Goal: Task Accomplishment & Management: Manage account settings

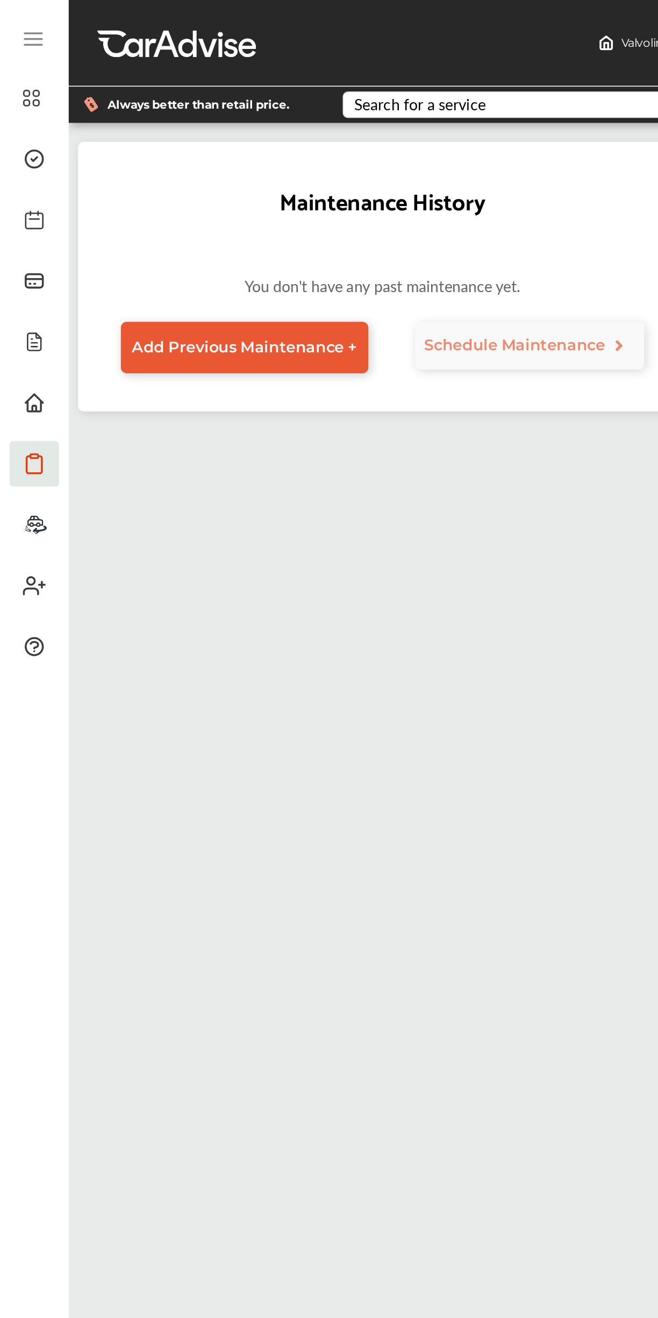
click at [25, 232] on span "My Garage" at bounding box center [59, 231] width 69 height 18
click at [18, 25] on icon at bounding box center [19, 25] width 10 height 0
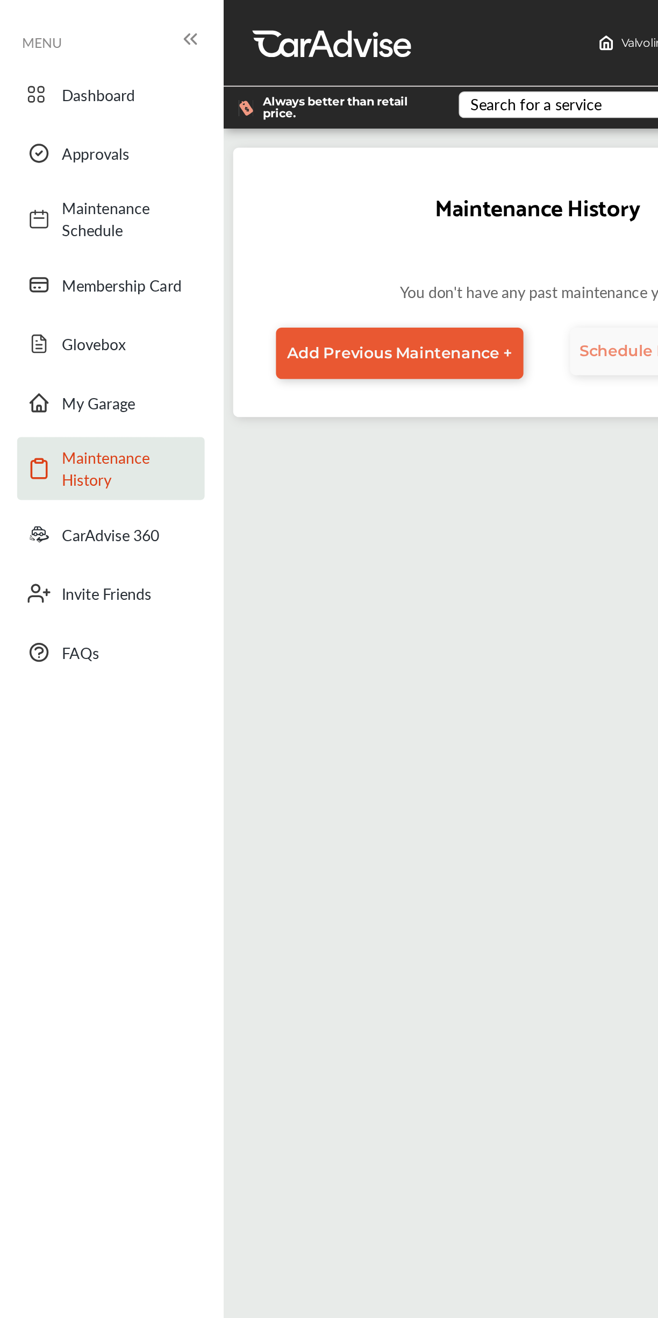
click at [23, 19] on span "MENU" at bounding box center [23, 23] width 23 height 9
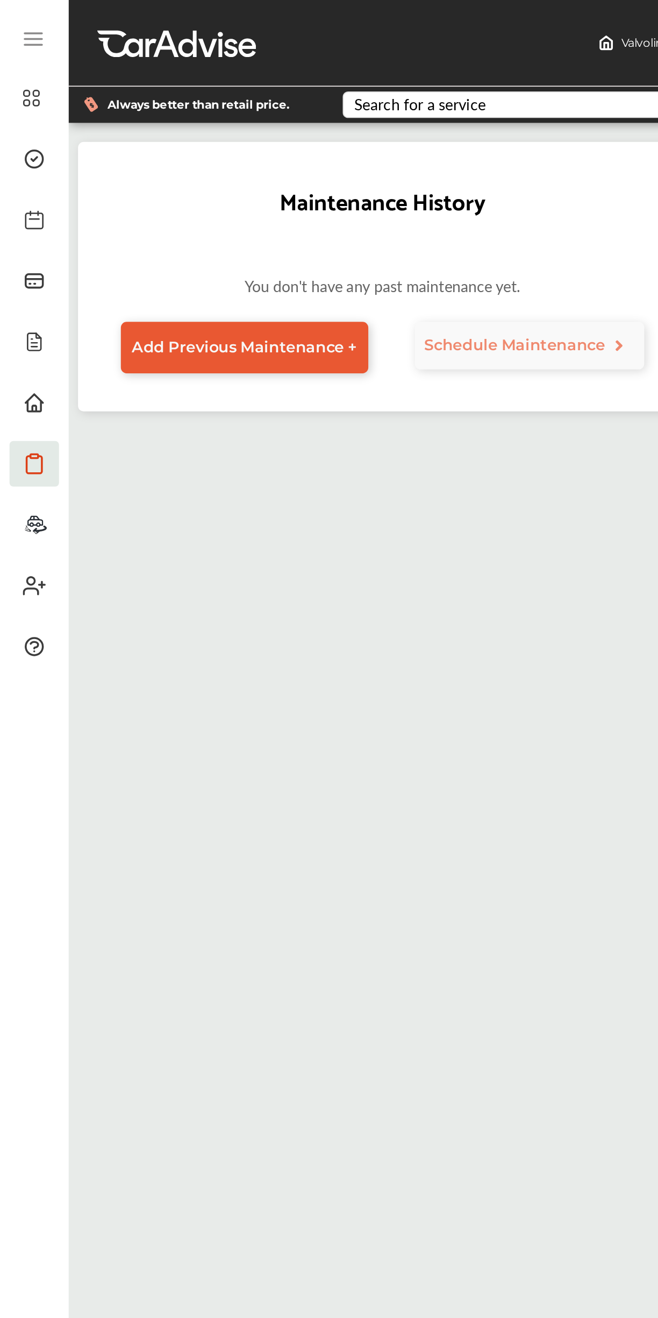
click at [18, 25] on icon at bounding box center [19, 25] width 10 height 0
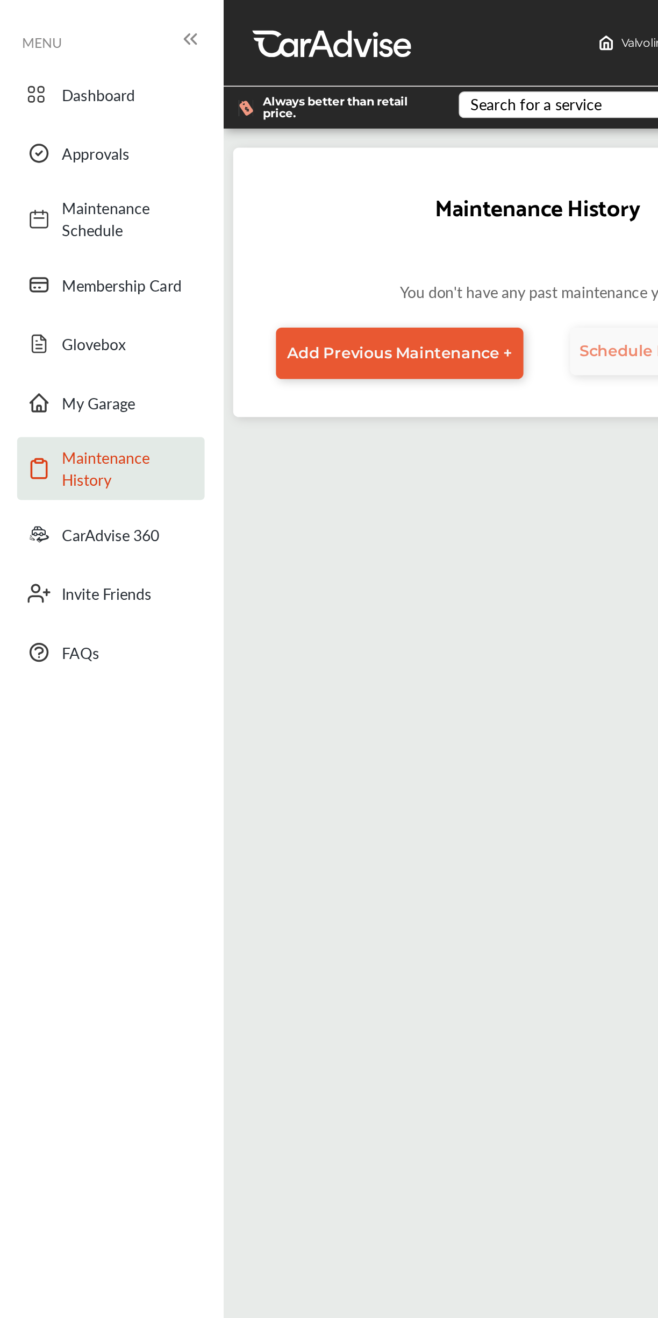
click at [73, 66] on link "Dashboard" at bounding box center [63, 53] width 106 height 28
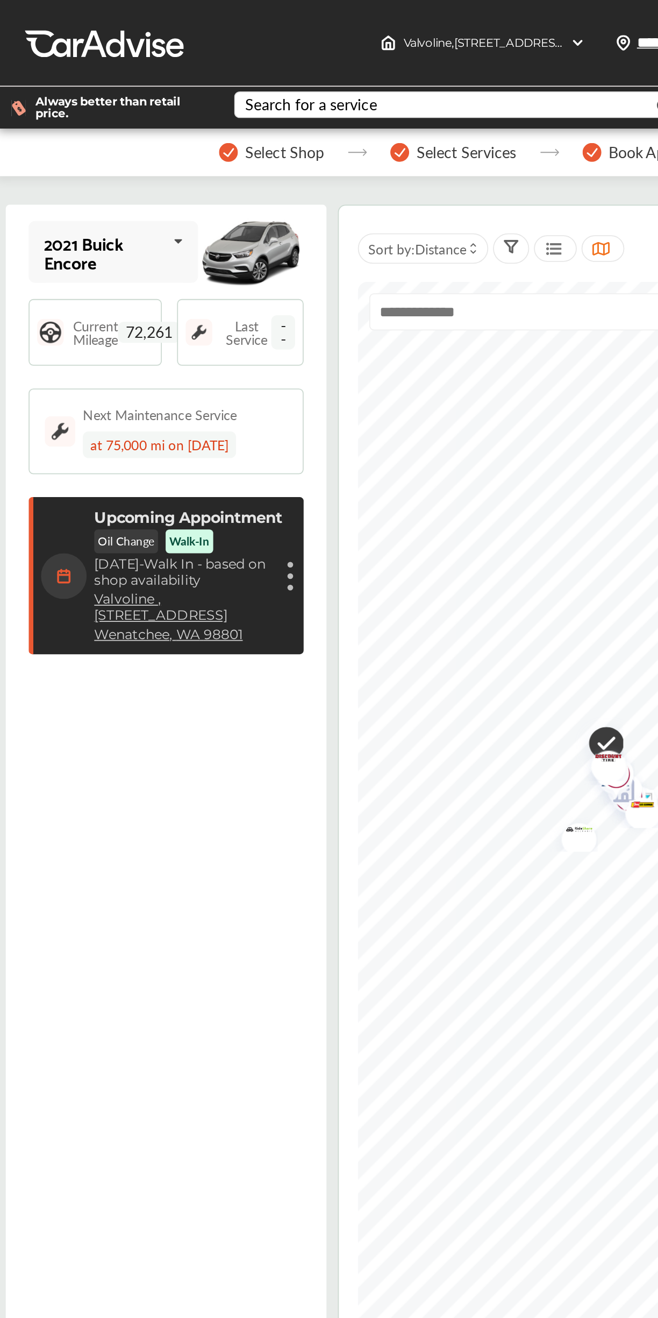
click at [276, 312] on div "Upcoming Appointment Oil Change Walk-In [DATE] - Walk In - based on shop availa…" at bounding box center [235, 325] width 106 height 76
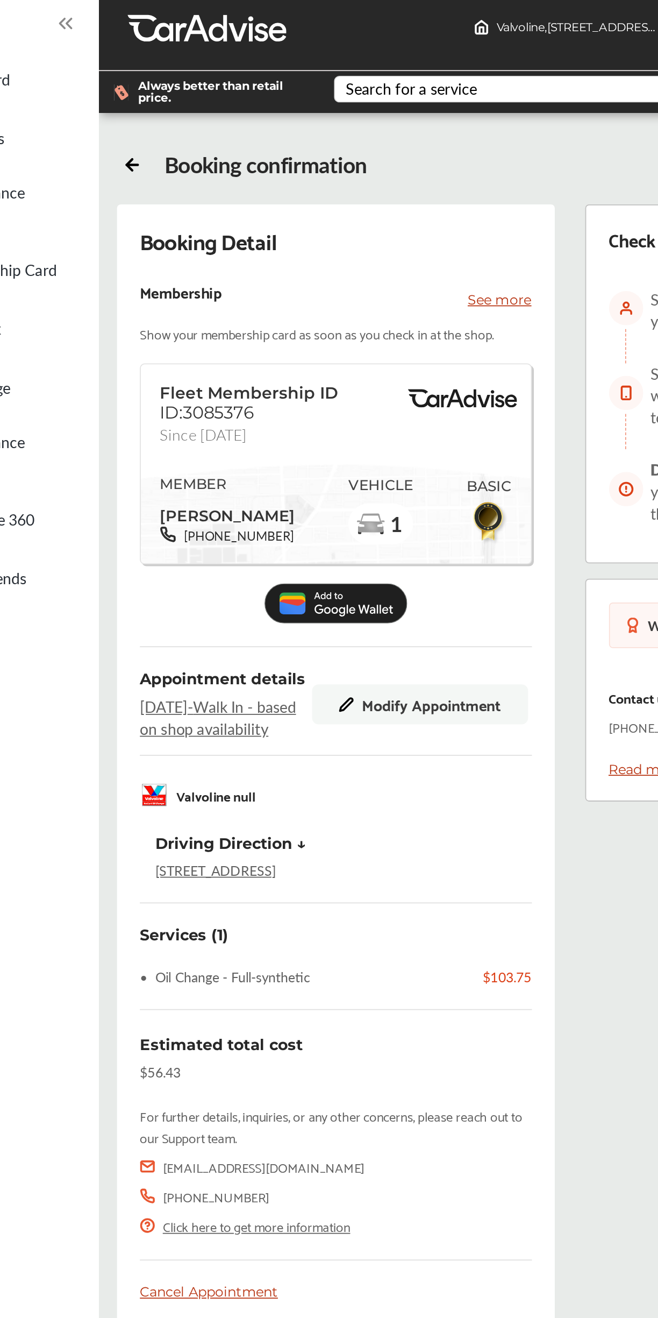
click at [343, 175] on p "See more" at bounding box center [353, 178] width 36 height 11
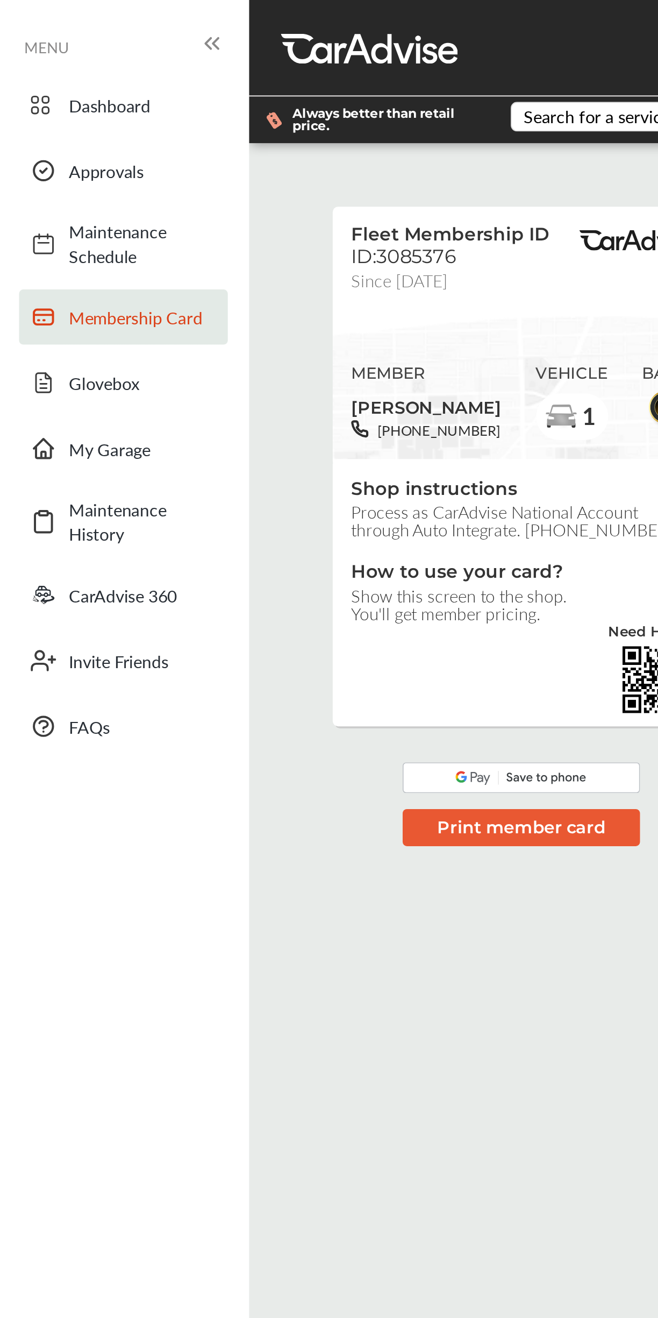
click at [74, 58] on span "Dashboard" at bounding box center [72, 53] width 75 height 12
click at [60, 95] on link "Approvals" at bounding box center [63, 87] width 106 height 28
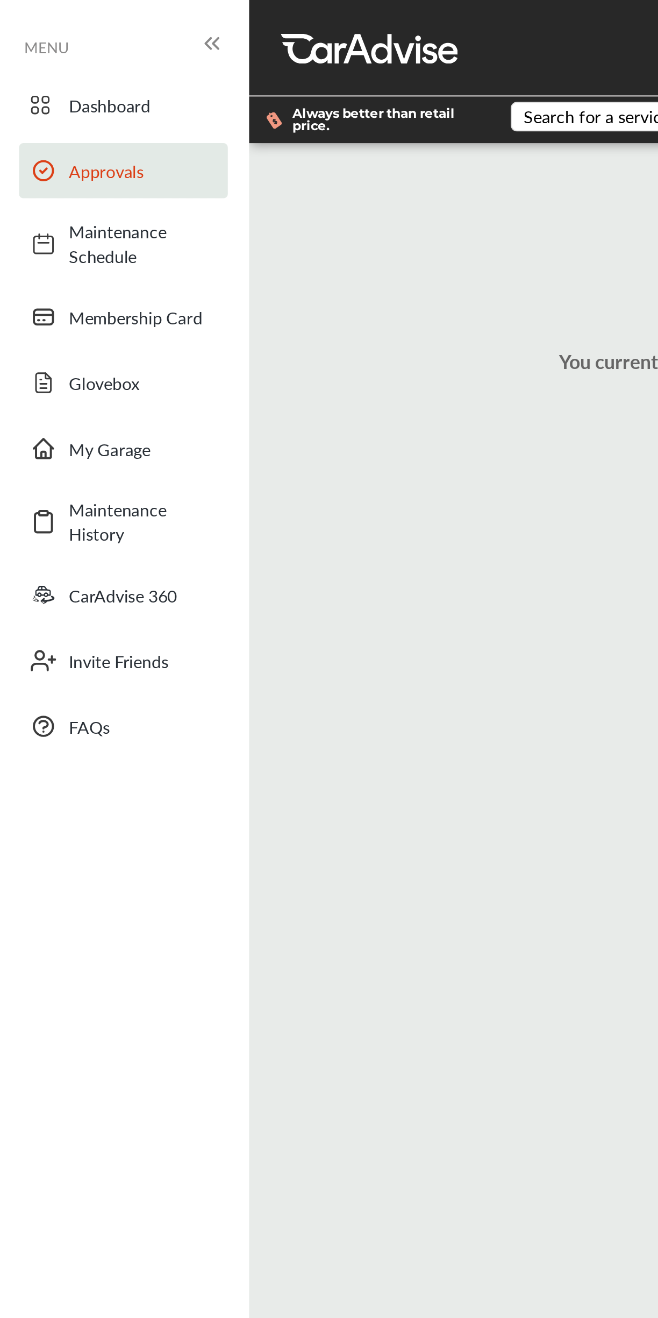
click at [73, 56] on span "Dashboard" at bounding box center [72, 53] width 75 height 12
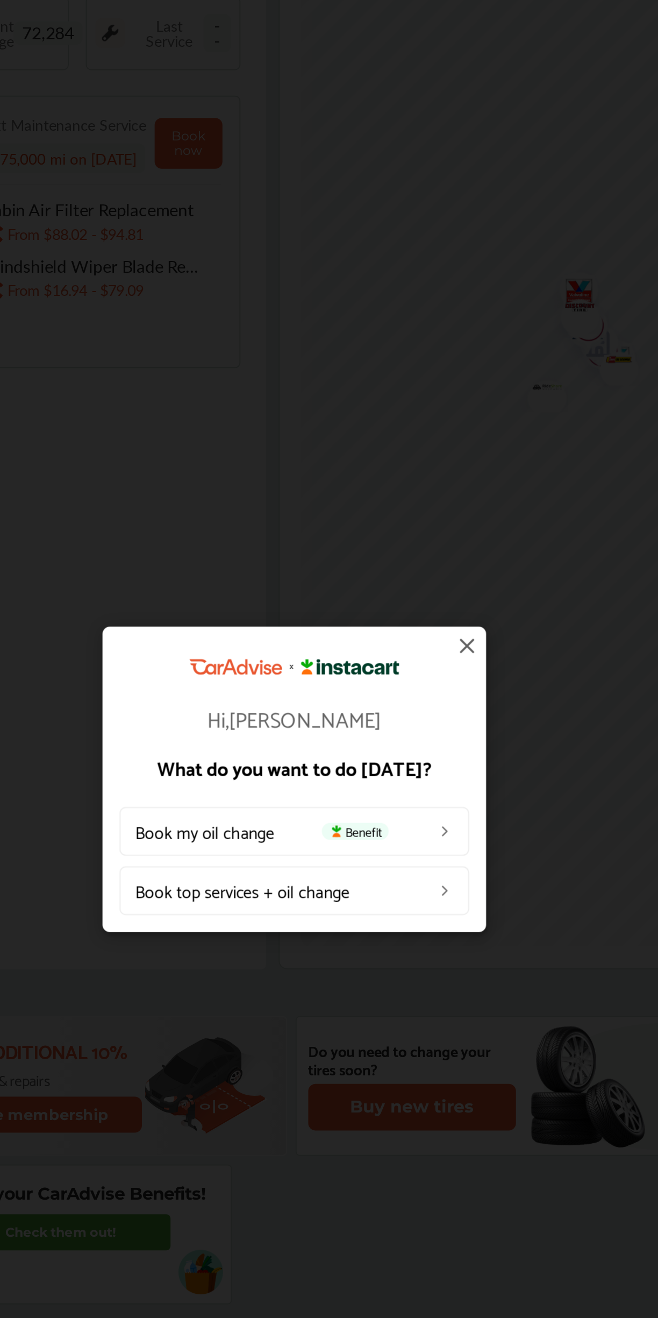
click at [422, 706] on link "Book my oil change Benefit" at bounding box center [337, 693] width 177 height 25
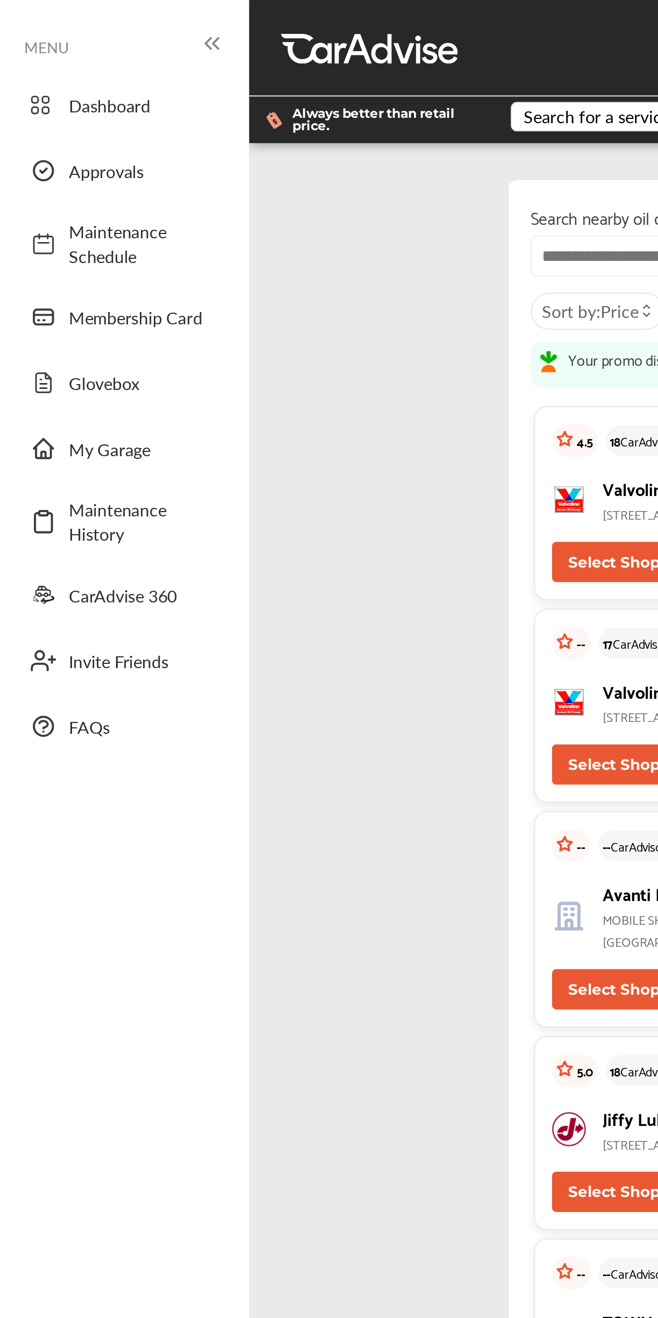
click at [82, 267] on span "Maintenance History" at bounding box center [72, 264] width 75 height 25
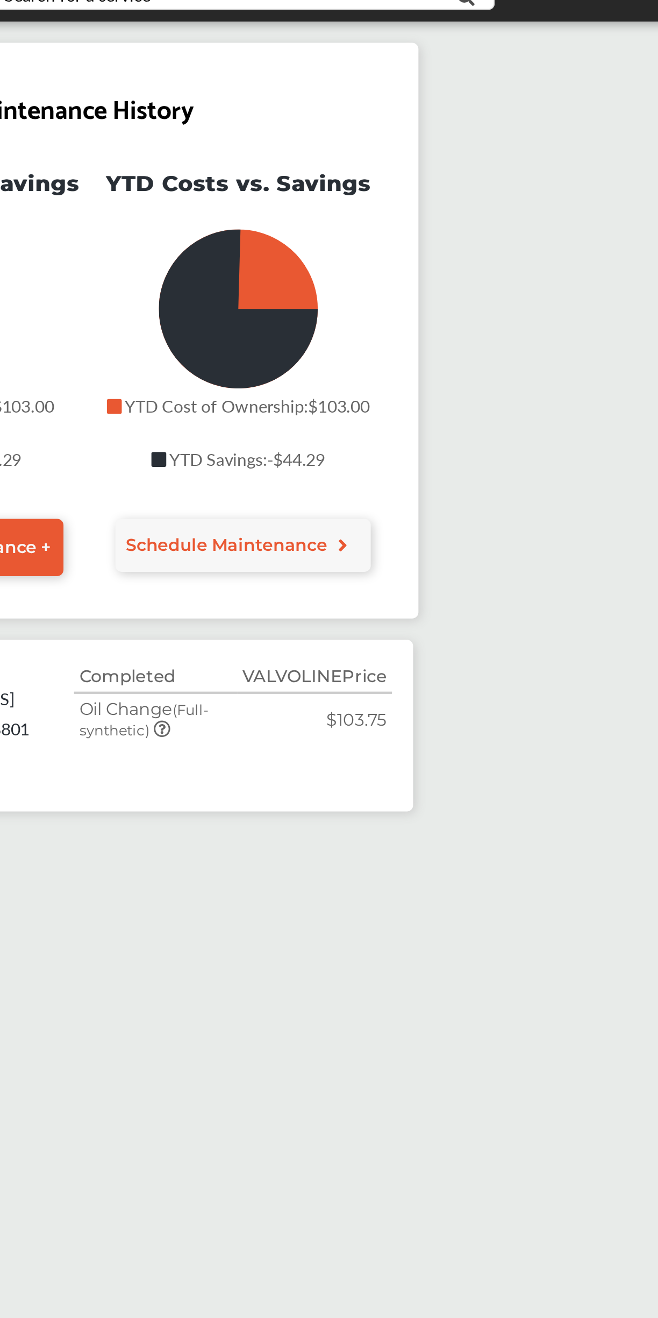
click at [420, 452] on div "Completed VALVOLINE Price Oil Change (Full-synthetic) $103.75" at bounding box center [381, 424] width 161 height 55
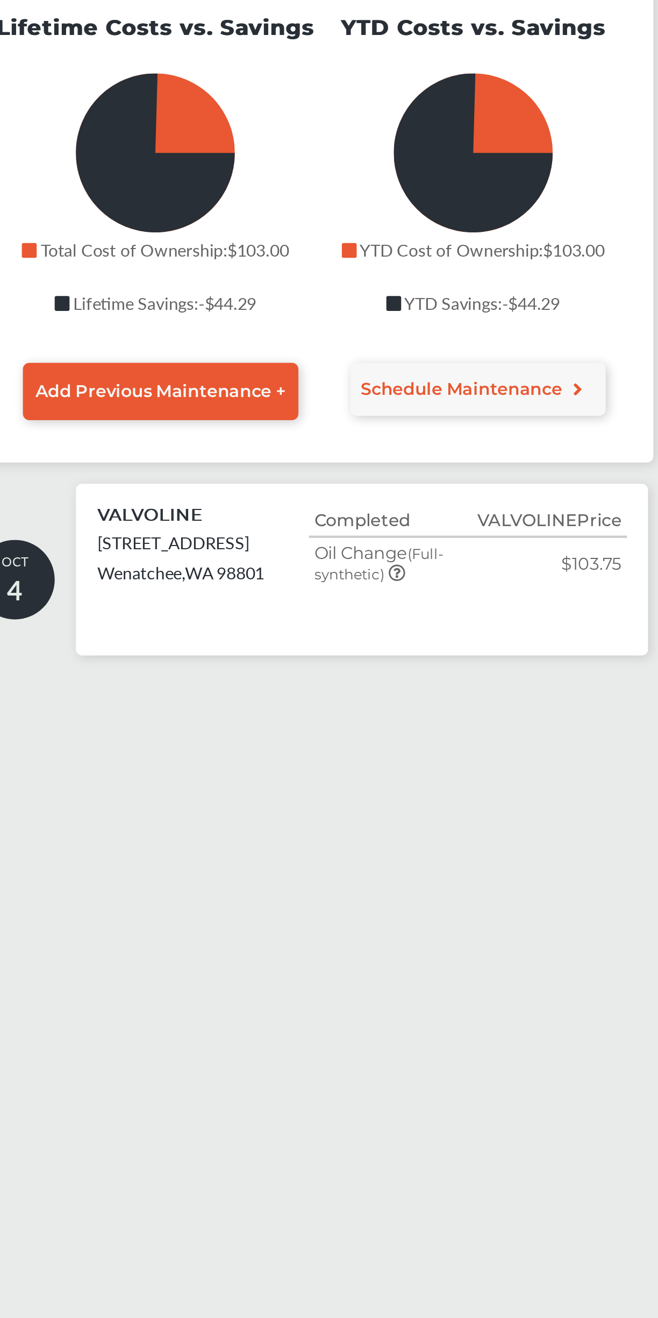
click at [240, 407] on p "VALVOLINE" at bounding box center [221, 402] width 54 height 10
click at [374, 437] on td "Oil Change (Full-synthetic)" at bounding box center [342, 426] width 83 height 26
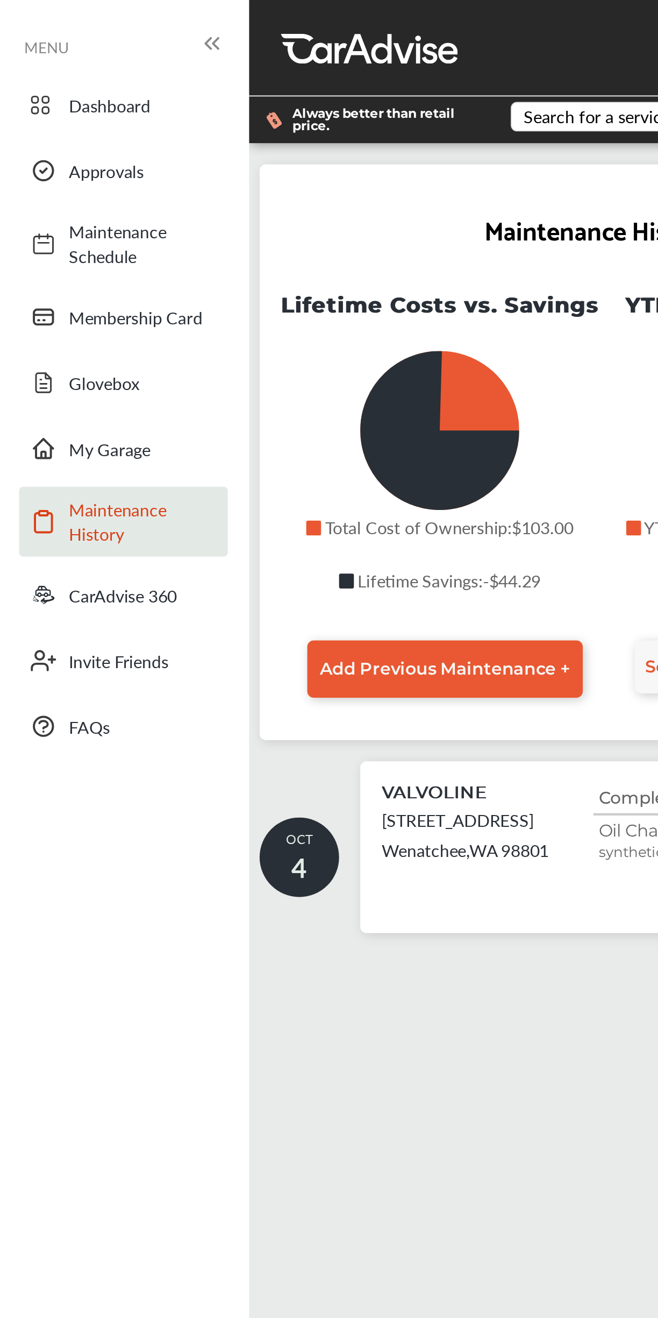
click at [76, 288] on link "CarAdvise 360" at bounding box center [63, 302] width 106 height 28
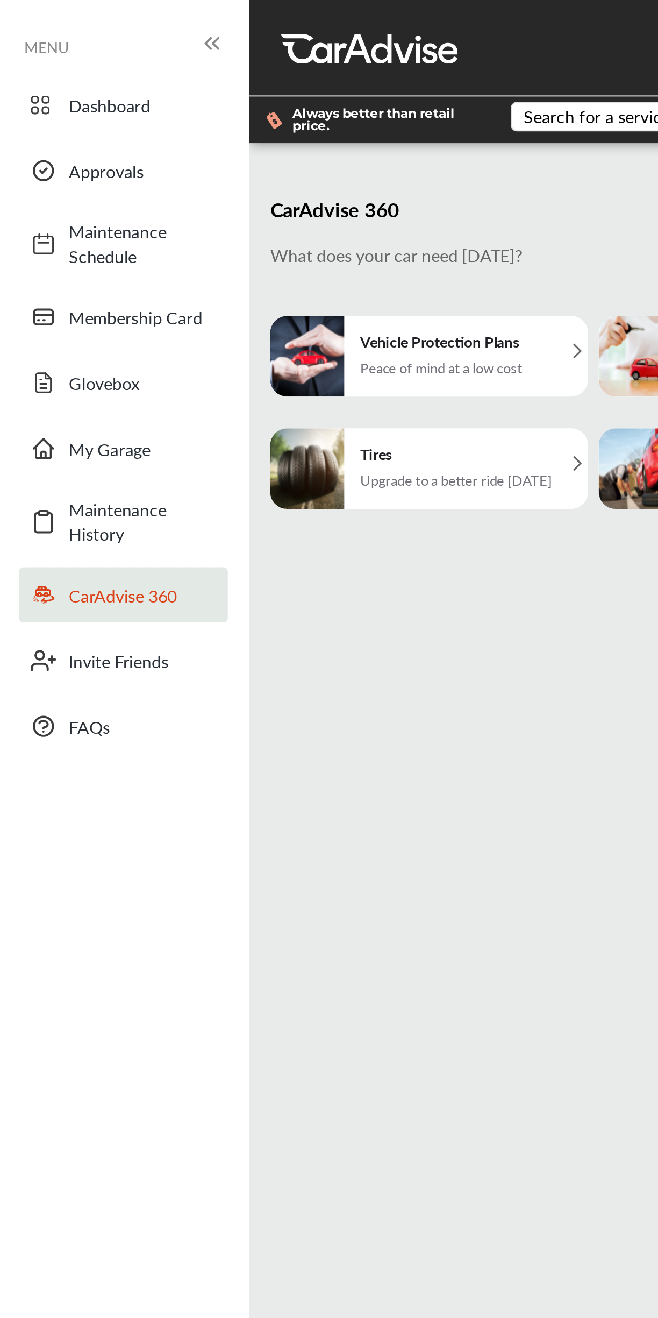
click at [62, 54] on span "Dashboard" at bounding box center [72, 53] width 75 height 12
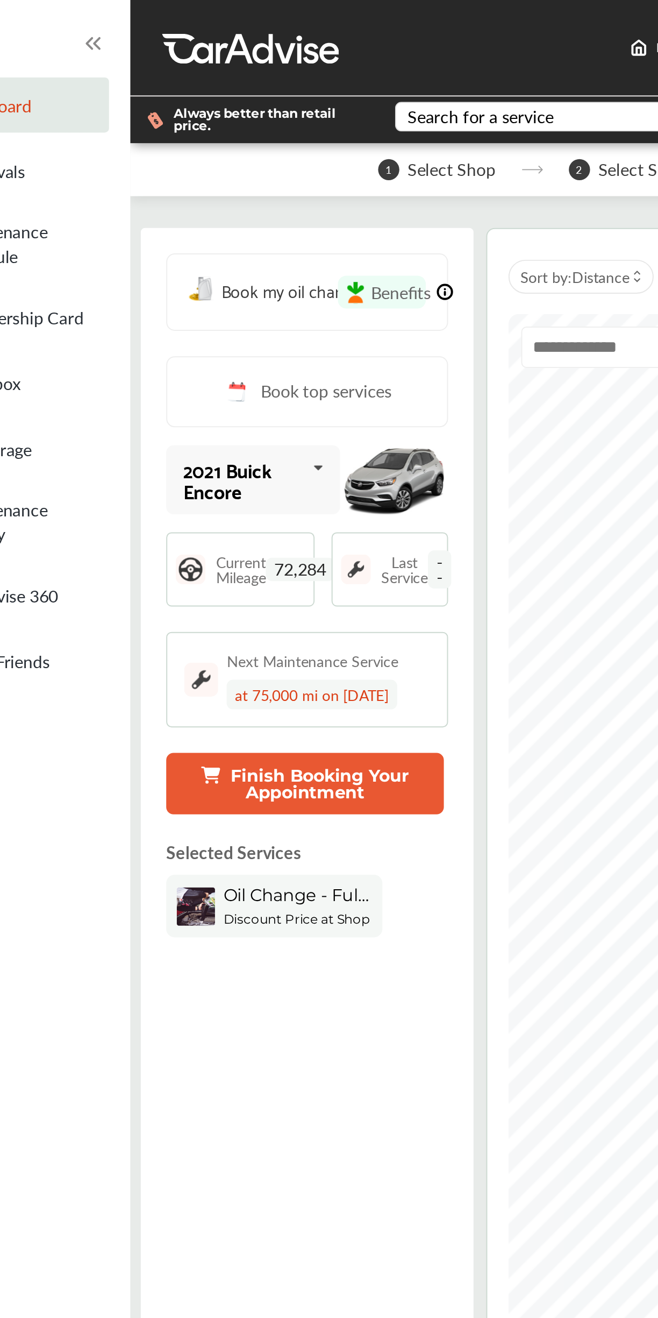
click at [203, 454] on span "Oil Change - Full-synthetic" at bounding box center [211, 454] width 75 height 10
